Goal: Find contact information: Find contact information

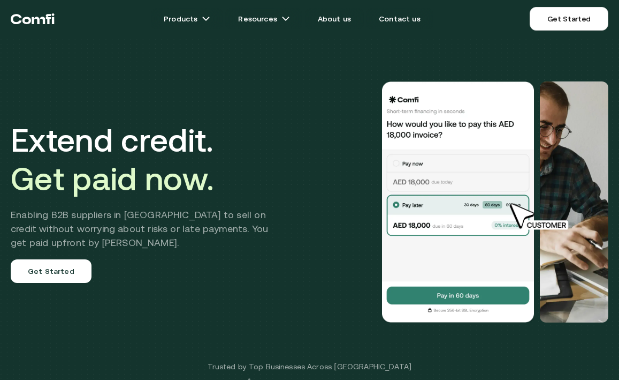
click at [178, 284] on div "Extend credit. Get paid now. Enabling B2B suppliers in MENA to sell on credit w…" at bounding box center [309, 202] width 619 height 318
click at [330, 20] on link "About us" at bounding box center [334, 18] width 59 height 21
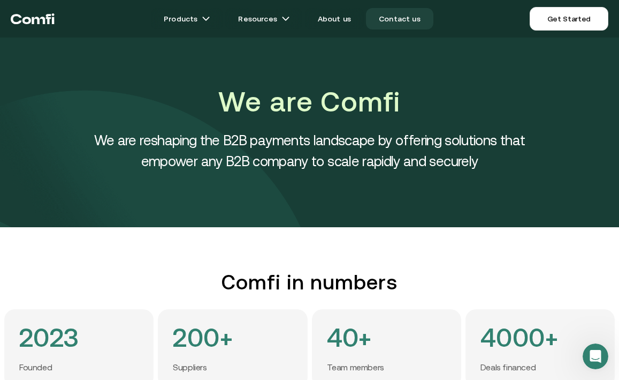
click at [396, 21] on link "Contact us" at bounding box center [399, 18] width 67 height 21
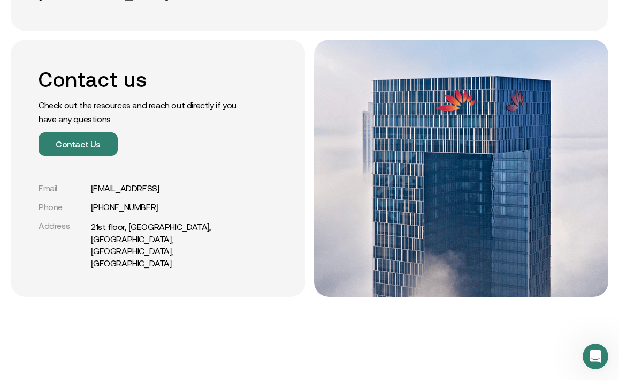
scroll to position [190, 0]
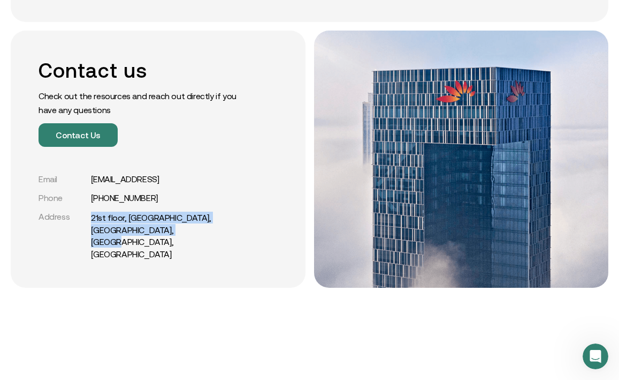
drag, startPoint x: 84, startPoint y: 218, endPoint x: 156, endPoint y: 241, distance: 76.4
click at [156, 241] on div "Contact us Check out the resources and reach out directly if you have any quest…" at bounding box center [158, 159] width 295 height 257
click at [120, 251] on div "Contact us Check out the resources and reach out directly if you have any quest…" at bounding box center [158, 159] width 295 height 257
drag, startPoint x: 86, startPoint y: 222, endPoint x: 131, endPoint y: 238, distance: 47.6
click at [131, 238] on div "Address 21st floor, Mashreq Bank Global HQ, Downtown, Dubai, UAE" at bounding box center [140, 235] width 203 height 48
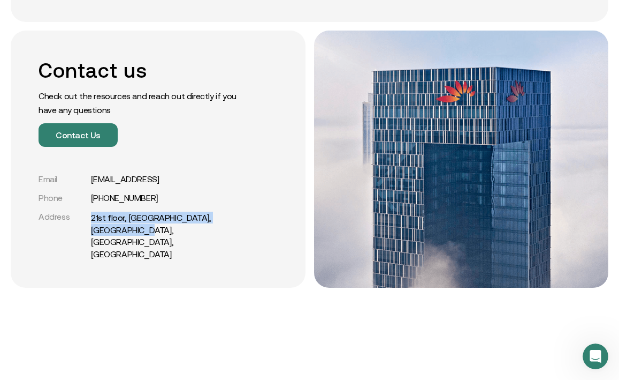
click at [139, 253] on div "Contact us Check out the resources and reach out directly if you have any quest…" at bounding box center [158, 159] width 295 height 257
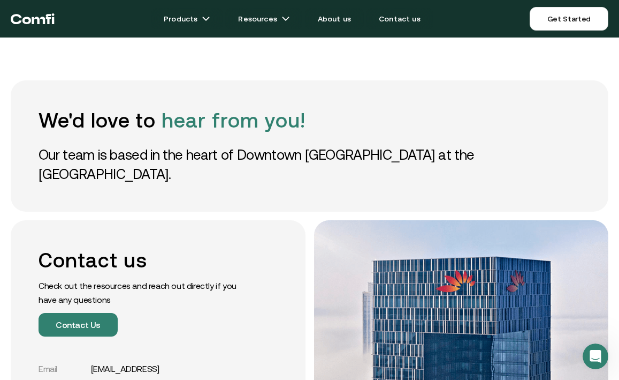
scroll to position [0, 0]
click at [42, 19] on icon "Return to the top of the Comfi home page" at bounding box center [33, 19] width 44 height 32
